Goal: Transaction & Acquisition: Obtain resource

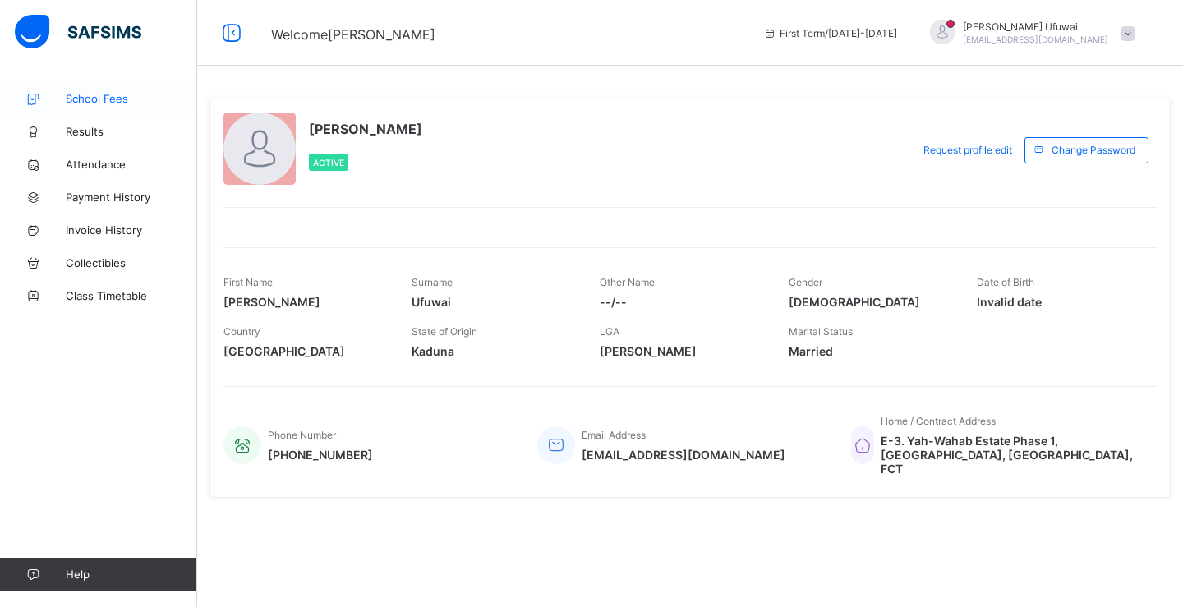
click at [92, 100] on span "School Fees" at bounding box center [131, 98] width 131 height 13
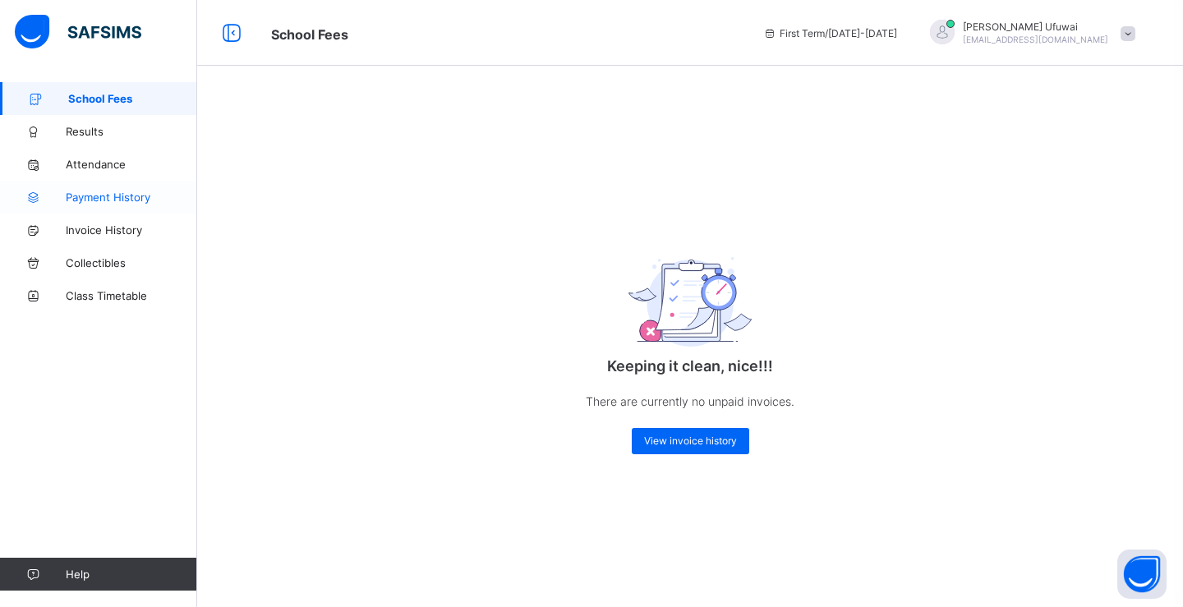
click at [103, 199] on span "Payment History" at bounding box center [131, 197] width 131 height 13
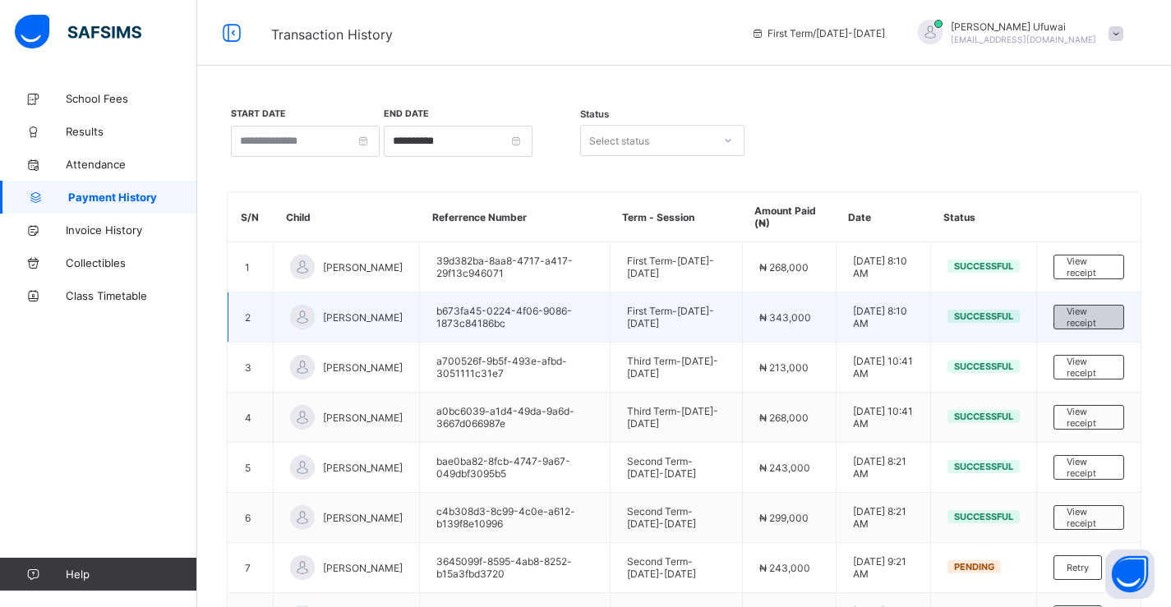
click at [1095, 317] on span "View receipt" at bounding box center [1089, 317] width 44 height 23
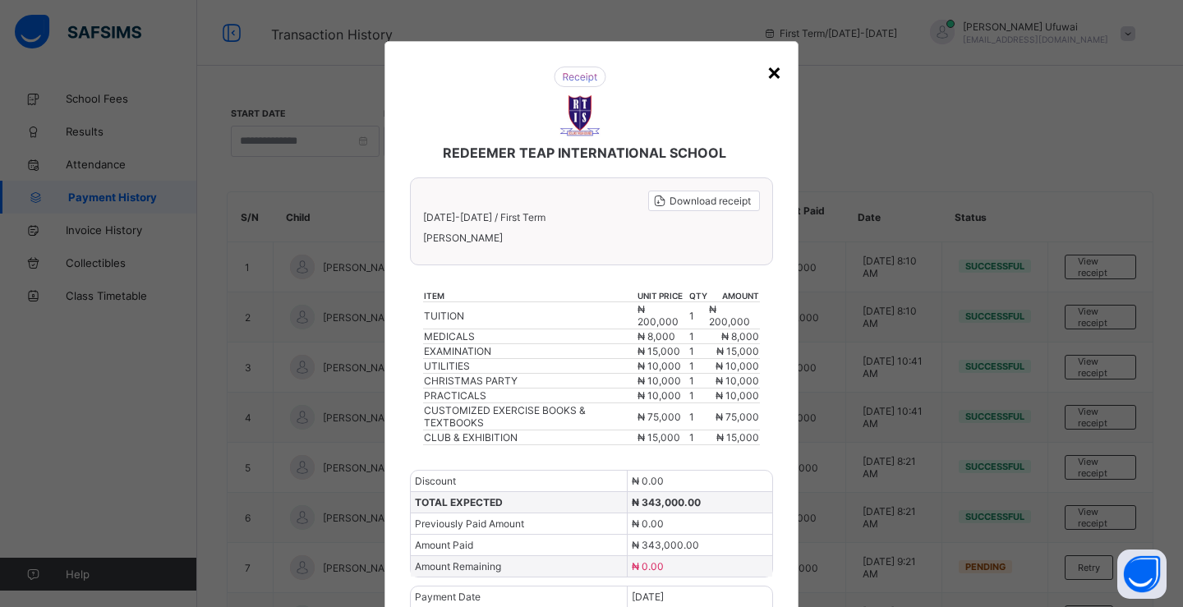
click at [777, 74] on div "×" at bounding box center [775, 72] width 16 height 28
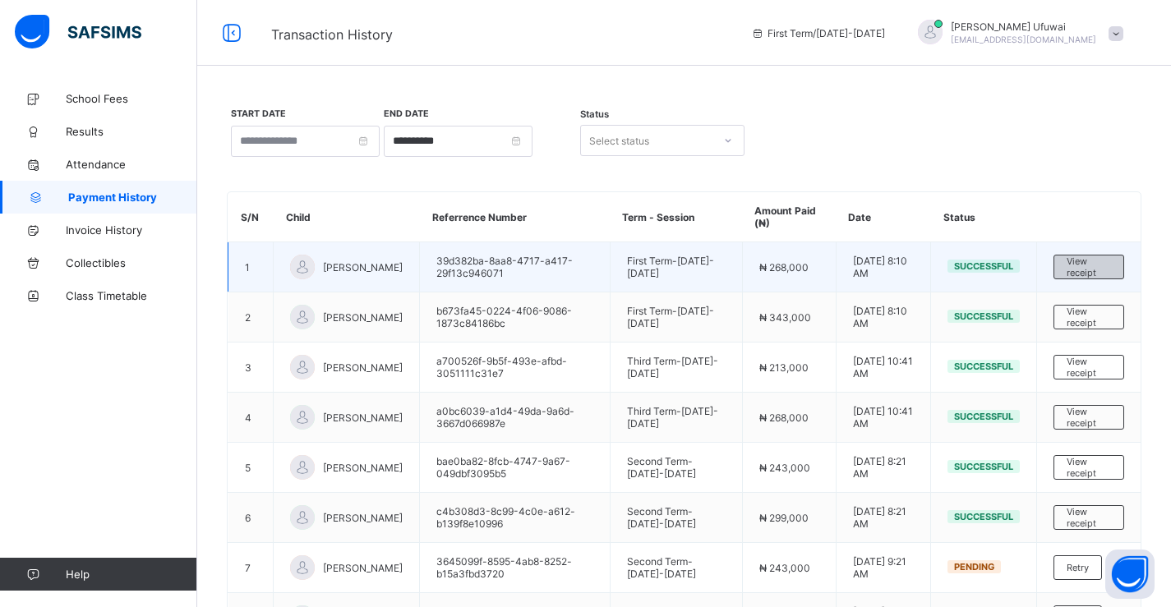
click at [1090, 270] on span "View receipt" at bounding box center [1089, 267] width 44 height 23
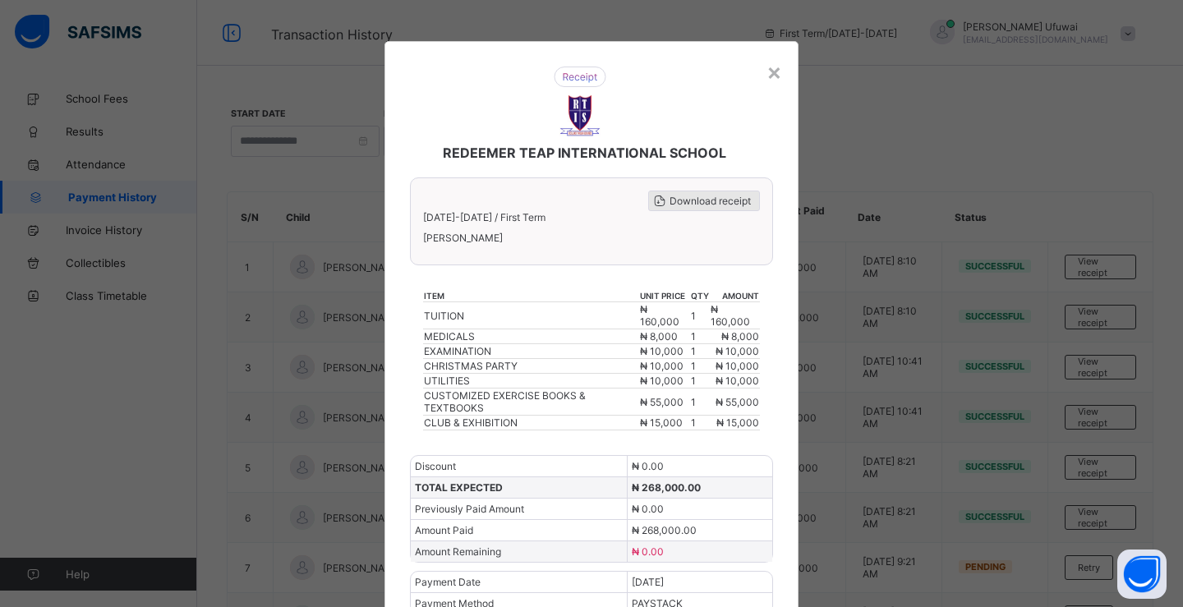
click at [703, 200] on span "Download receipt" at bounding box center [710, 201] width 81 height 12
click at [775, 73] on div "×" at bounding box center [775, 72] width 16 height 28
